Goal: Task Accomplishment & Management: Use online tool/utility

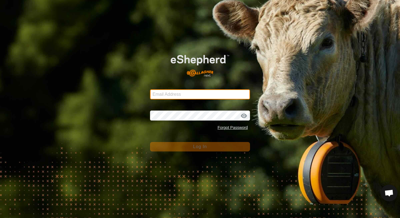
type input "[EMAIL_ADDRESS][DOMAIN_NAME]"
click at [165, 145] on button "Log In" at bounding box center [200, 146] width 100 height 9
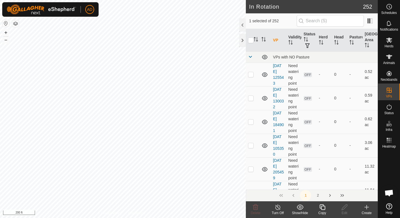
click at [322, 208] on icon at bounding box center [322, 206] width 7 height 7
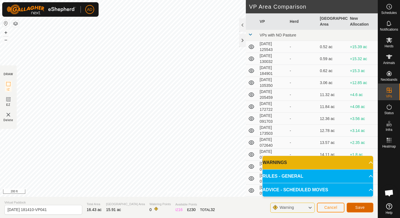
click at [361, 208] on span "Save" at bounding box center [359, 207] width 9 height 4
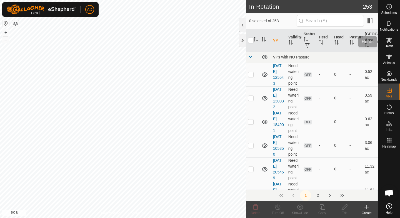
click at [391, 45] on span "Herds" at bounding box center [389, 45] width 9 height 3
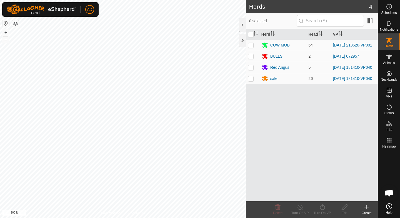
click at [253, 69] on p-checkbox at bounding box center [251, 67] width 6 height 4
checkbox input "true"
click at [252, 79] on p-checkbox at bounding box center [251, 78] width 6 height 4
checkbox input "true"
click at [325, 207] on icon at bounding box center [322, 207] width 5 height 6
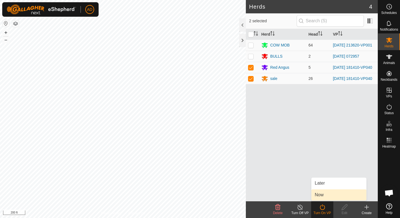
click at [327, 195] on link "Now" at bounding box center [339, 194] width 55 height 11
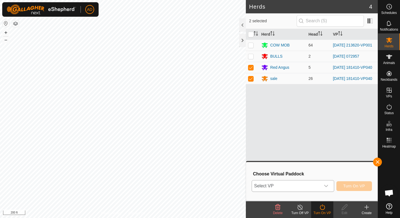
click at [325, 184] on icon "dropdown trigger" at bounding box center [326, 185] width 4 height 4
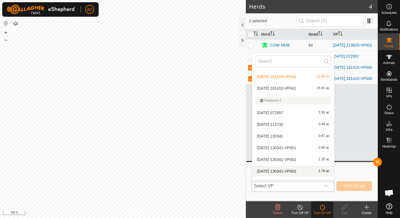
scroll to position [1899, 0]
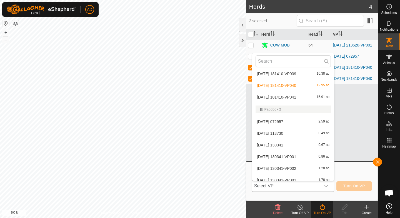
click at [297, 96] on li "[DATE] 181410-VP041 15.91 ac" at bounding box center [293, 96] width 82 height 11
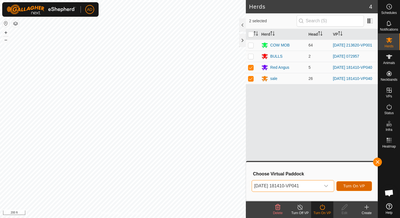
click at [351, 187] on span "Turn On VP" at bounding box center [355, 185] width 22 height 4
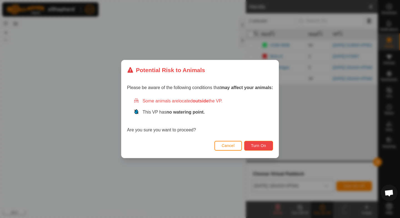
click at [254, 146] on span "Turn On" at bounding box center [258, 145] width 15 height 4
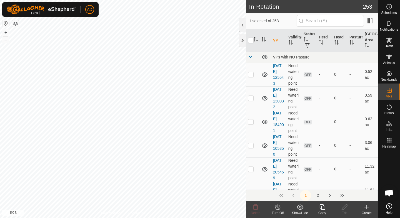
click at [324, 208] on icon at bounding box center [322, 206] width 7 height 7
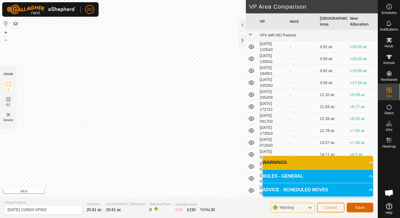
click at [360, 205] on span "Save" at bounding box center [359, 207] width 9 height 4
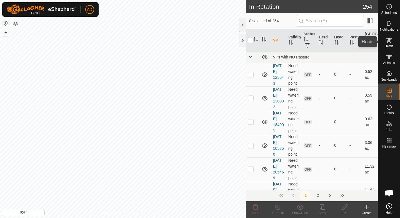
click at [387, 43] on icon at bounding box center [389, 40] width 7 height 7
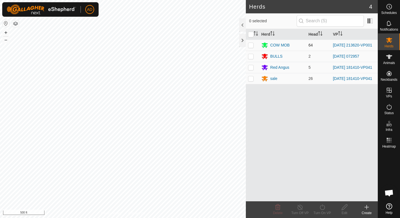
click at [250, 44] on p-checkbox at bounding box center [251, 45] width 6 height 4
checkbox input "true"
click at [323, 209] on icon at bounding box center [322, 207] width 5 height 6
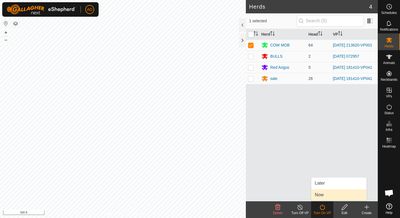
click at [323, 195] on link "Now" at bounding box center [339, 194] width 55 height 11
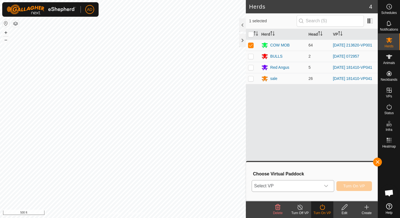
click at [321, 185] on div "dropdown trigger" at bounding box center [326, 185] width 11 height 11
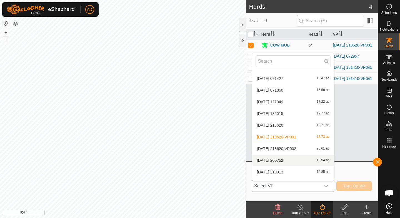
scroll to position [150, 0]
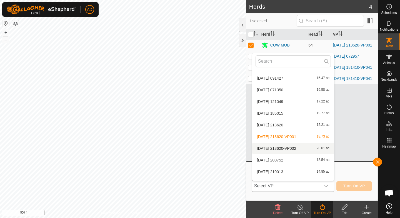
click at [288, 150] on li "[DATE] 213620-VP002 20.61 ac" at bounding box center [293, 148] width 82 height 11
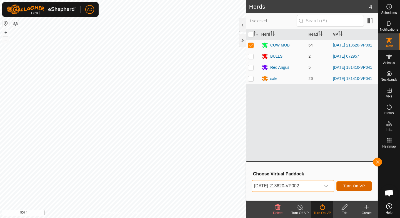
click at [358, 186] on span "Turn On VP" at bounding box center [355, 185] width 22 height 4
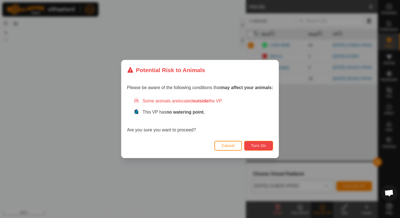
click at [252, 145] on span "Turn On" at bounding box center [258, 145] width 15 height 4
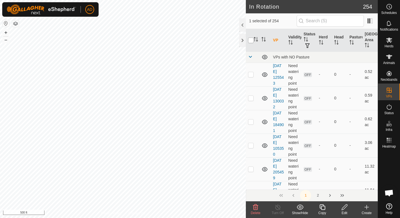
checkbox input "true"
checkbox input "false"
checkbox input "true"
